Goal: Task Accomplishment & Management: Use online tool/utility

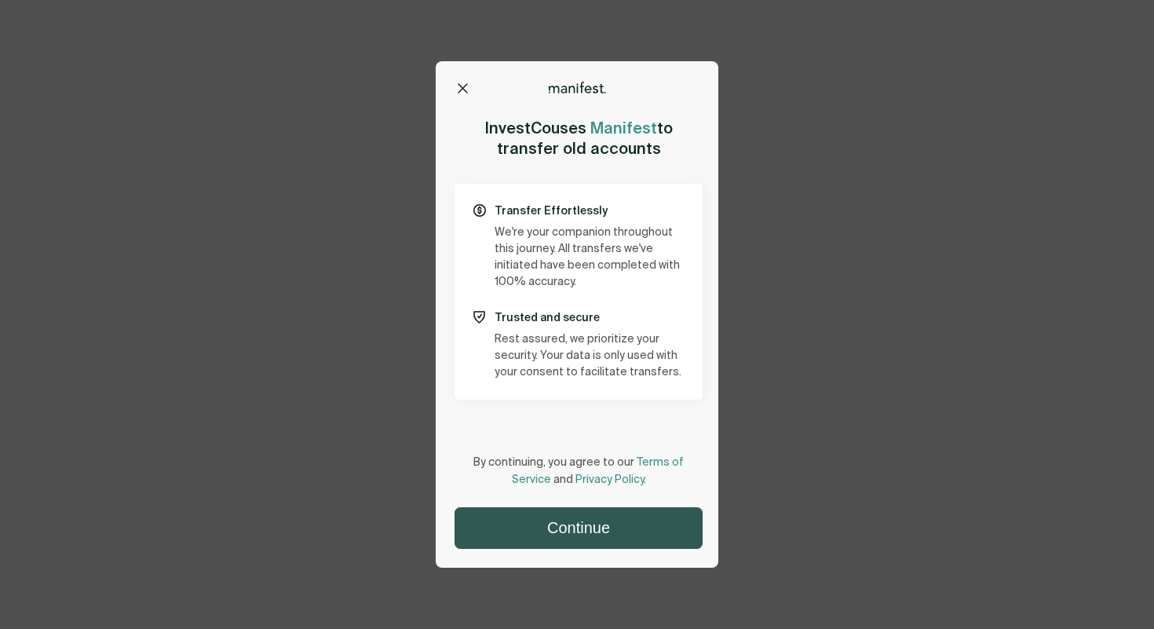
click at [575, 522] on button "Continue" at bounding box center [578, 528] width 246 height 40
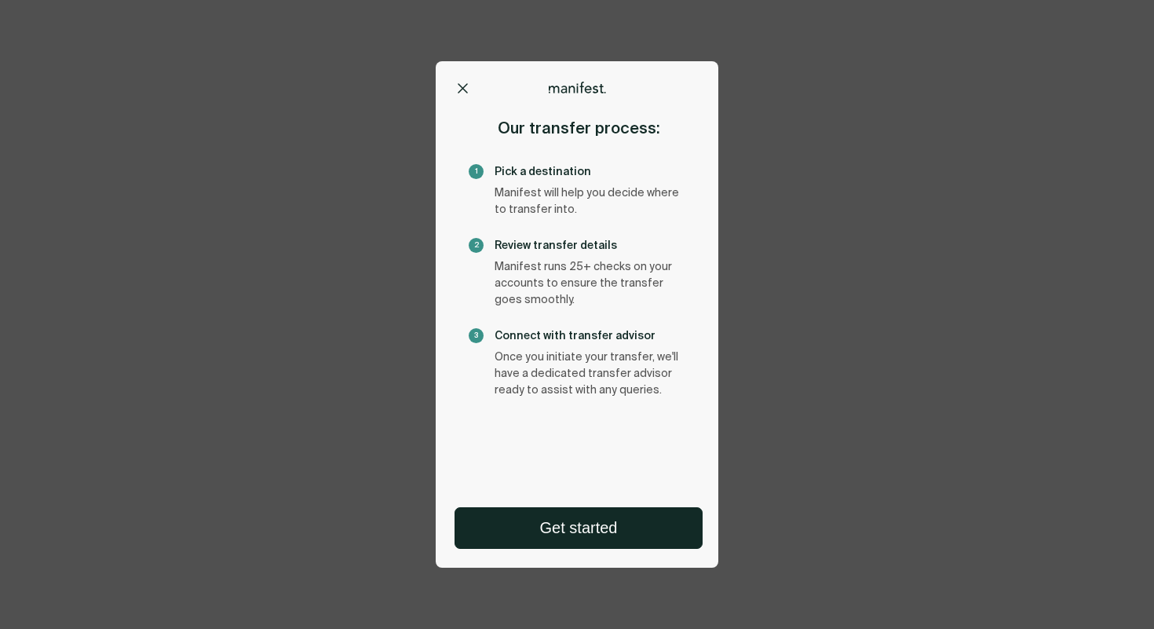
click at [835, 252] on div "Options Home Exit Manifest support@usemanifest.com Our transfer process: 1 Pick…" at bounding box center [577, 314] width 1154 height 629
click at [458, 89] on icon at bounding box center [463, 88] width 10 height 10
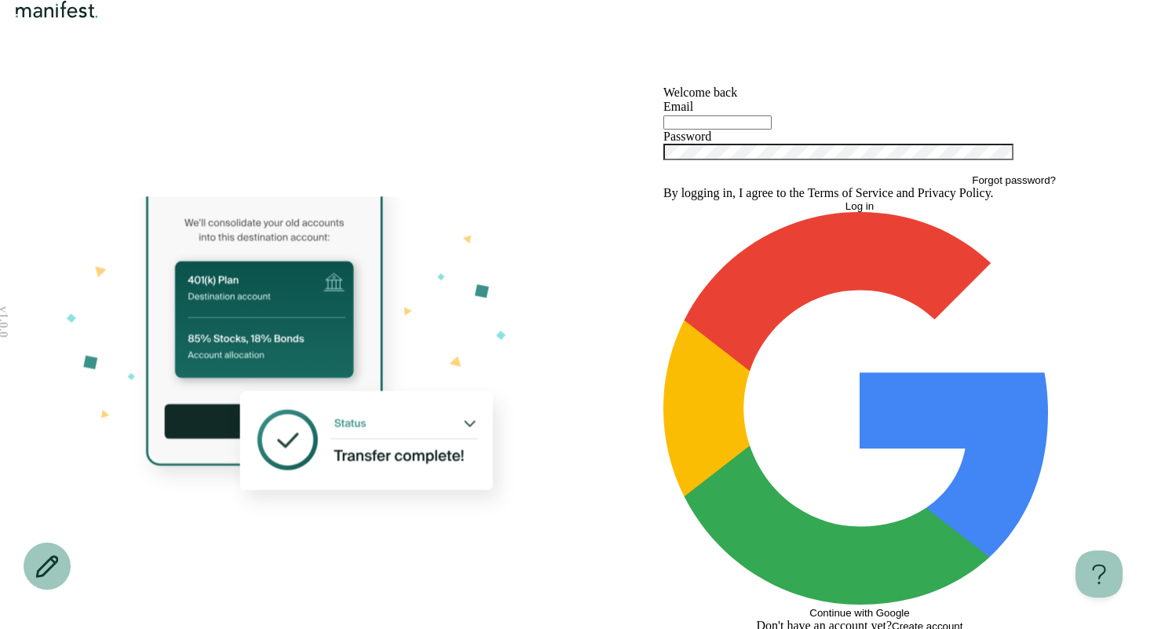
click at [755, 100] on h1 "Welcome back" at bounding box center [859, 93] width 392 height 14
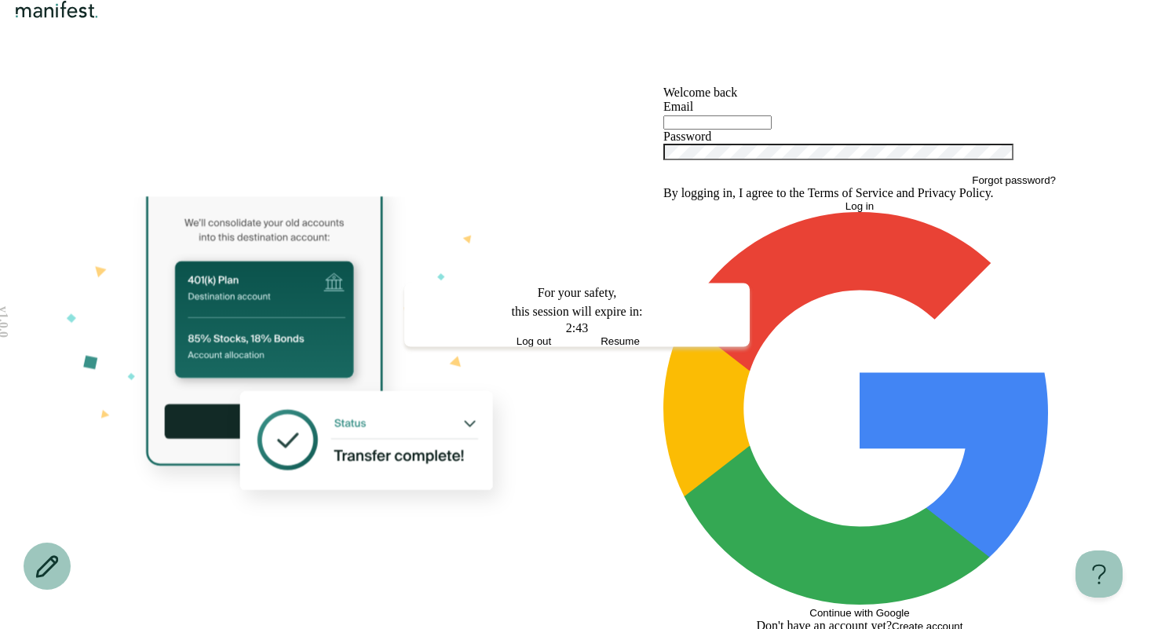
click at [637, 346] on button "Resume" at bounding box center [620, 340] width 86 height 12
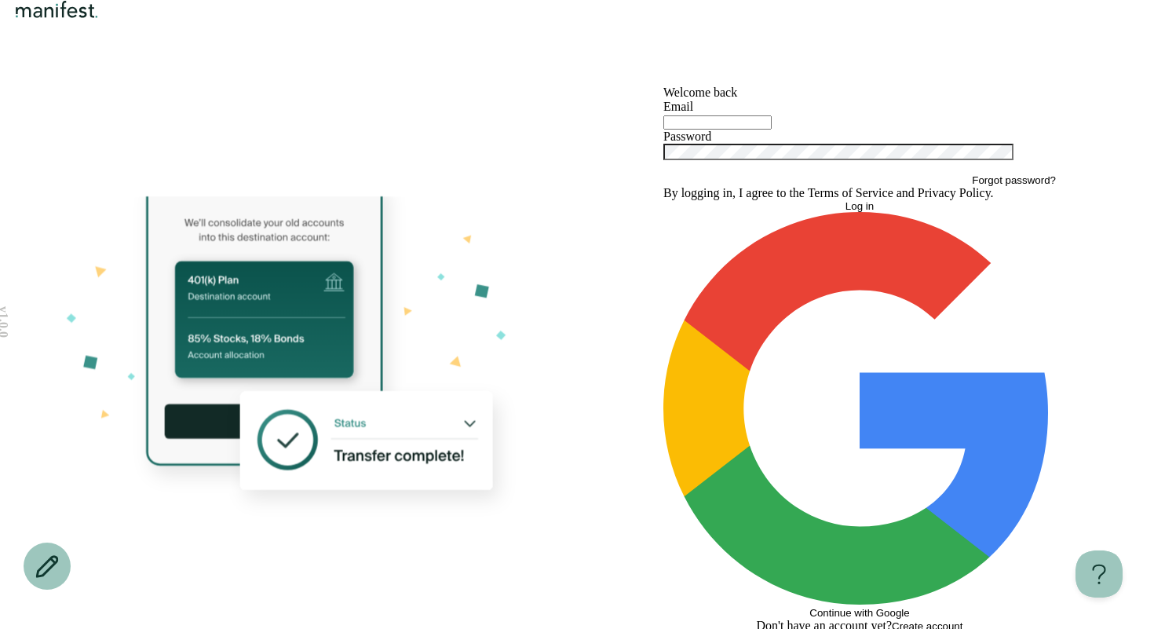
click at [62, 19] on img "Logo" at bounding box center [57, 9] width 90 height 19
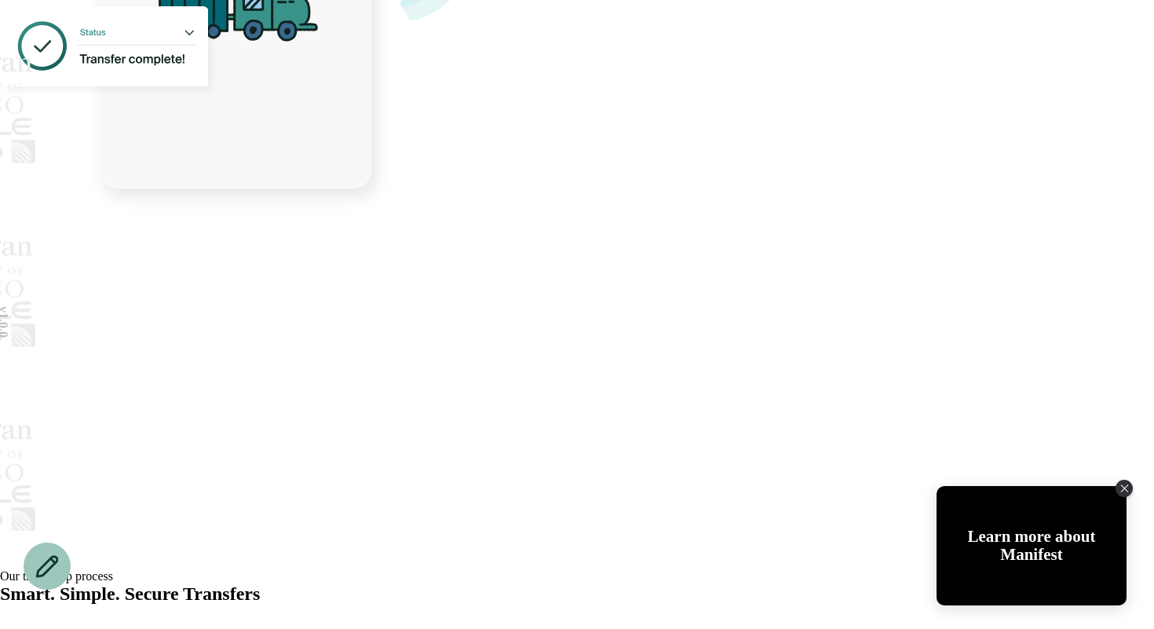
scroll to position [774, 0]
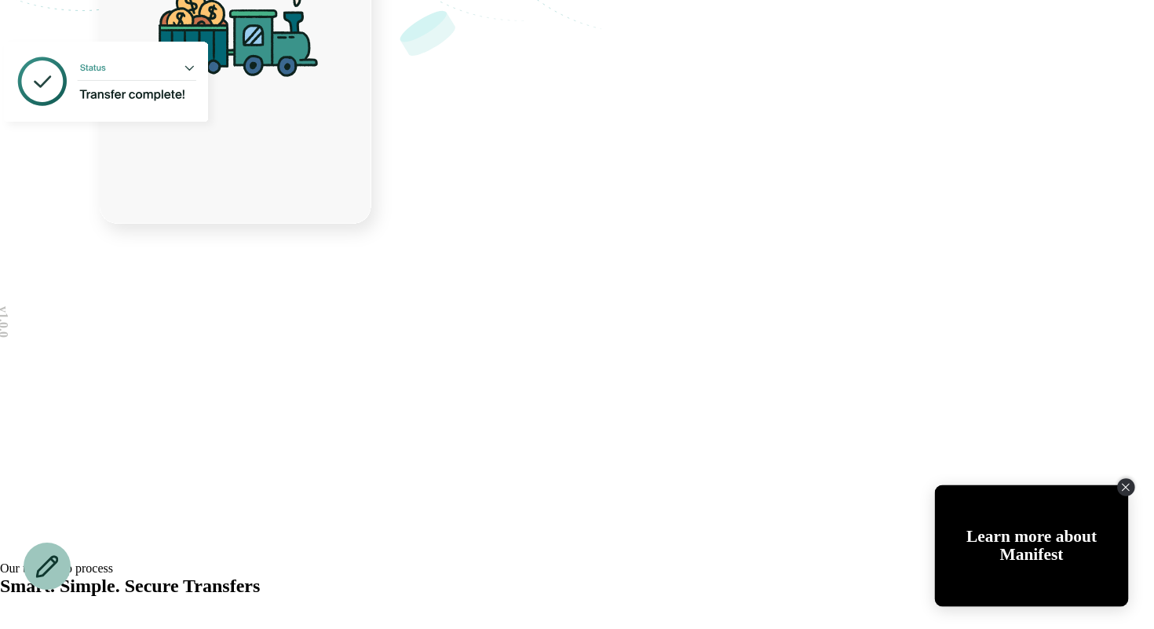
click at [1126, 483] on icon "Close Tolstoy widget" at bounding box center [1125, 487] width 9 height 8
